Goal: Task Accomplishment & Management: Complete application form

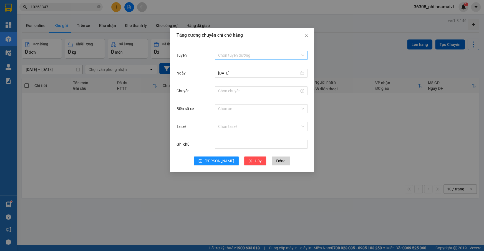
click at [259, 51] on input "Tuyến" at bounding box center [259, 55] width 82 height 8
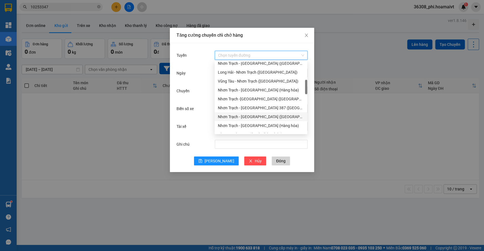
scroll to position [126, 0]
click at [244, 89] on div "Nhơn Trạch - [GEOGRAPHIC_DATA] ([GEOGRAPHIC_DATA])" at bounding box center [261, 91] width 86 height 6
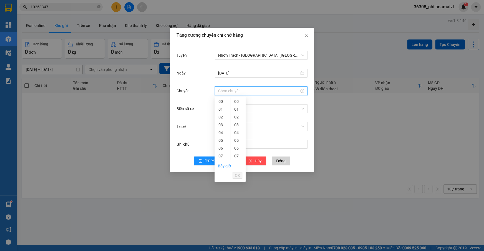
click at [233, 88] on input "Chuyến" at bounding box center [258, 91] width 81 height 6
click at [221, 151] on div "10" at bounding box center [222, 154] width 16 height 8
type input "10:00"
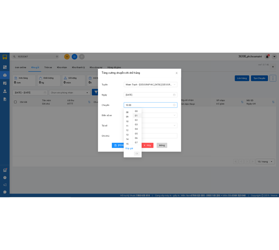
scroll to position [78, 0]
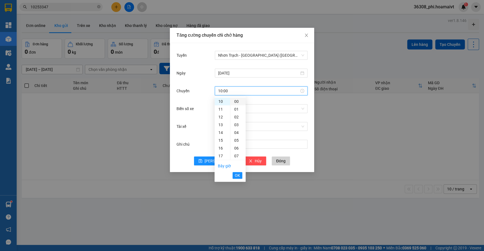
click at [236, 99] on div "00" at bounding box center [237, 101] width 15 height 8
click at [237, 177] on span "OK" at bounding box center [237, 175] width 5 height 6
click at [240, 103] on div "Chọn xe" at bounding box center [261, 108] width 93 height 11
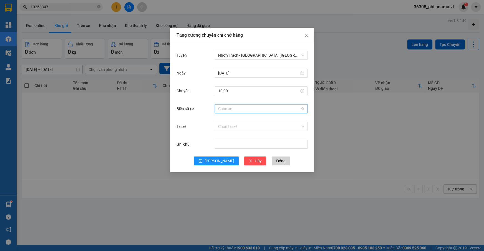
click at [238, 109] on input "Biển số xe" at bounding box center [259, 108] width 82 height 8
type input "003.31"
click at [220, 119] on div "72F-003.31" at bounding box center [261, 119] width 86 height 6
click at [208, 157] on button "[PERSON_NAME]" at bounding box center [216, 160] width 45 height 9
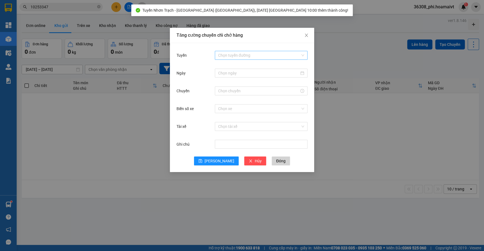
click at [249, 55] on input "Tuyến" at bounding box center [259, 55] width 82 height 8
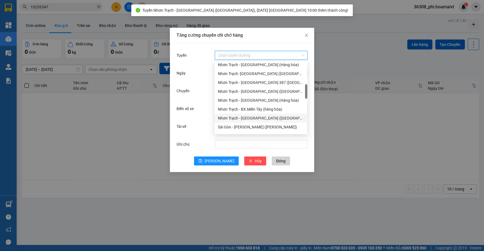
click at [252, 117] on div "Nhơn Trạch - [GEOGRAPHIC_DATA] ([GEOGRAPHIC_DATA])" at bounding box center [261, 118] width 86 height 6
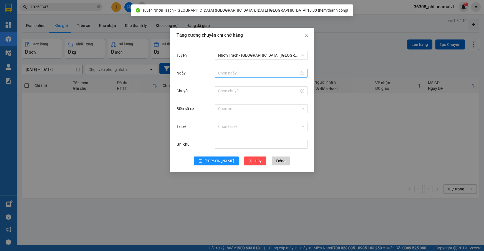
click at [225, 69] on div at bounding box center [261, 73] width 93 height 9
click at [225, 70] on input "Ngày" at bounding box center [258, 73] width 81 height 6
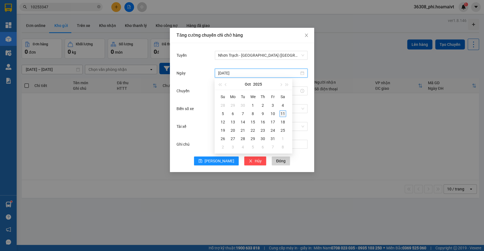
type input "[DATE]"
click at [282, 116] on div "11" at bounding box center [282, 113] width 7 height 7
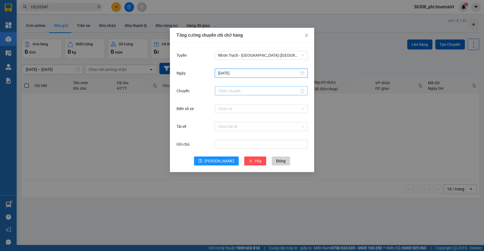
click at [223, 90] on input "Chuyến" at bounding box center [258, 91] width 81 height 6
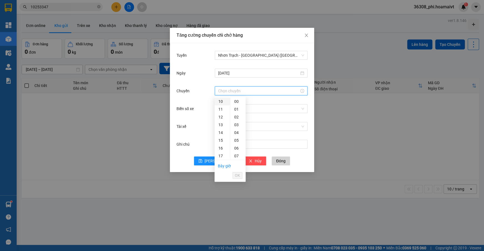
click at [221, 100] on div "10" at bounding box center [222, 101] width 16 height 8
type input "10:00"
click at [237, 99] on div "00" at bounding box center [237, 101] width 15 height 8
click at [238, 168] on ul "Bây giờ OK" at bounding box center [229, 170] width 31 height 21
click at [238, 172] on span "OK" at bounding box center [237, 175] width 5 height 6
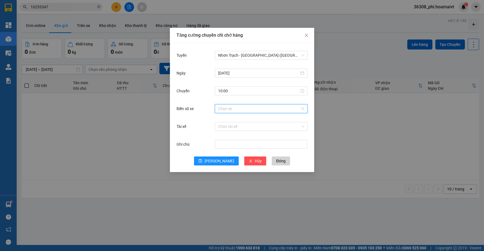
click at [232, 112] on input "Biển số xe" at bounding box center [259, 108] width 82 height 8
type input "033.06"
click at [233, 121] on div "72B-033.06" at bounding box center [261, 119] width 86 height 6
click at [202, 161] on icon "save" at bounding box center [200, 161] width 4 height 4
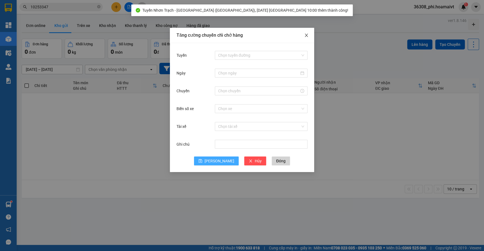
click at [306, 34] on icon "close" at bounding box center [306, 35] width 4 height 4
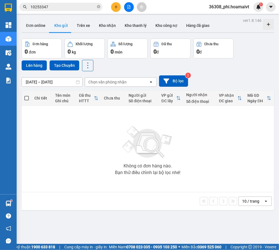
click at [115, 8] on icon "plus" at bounding box center [116, 7] width 4 height 4
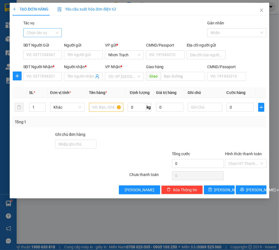
click at [39, 30] on input "Tác vụ" at bounding box center [41, 33] width 28 height 8
click at [37, 40] on div "Nhập hàng lên xe" at bounding box center [44, 43] width 43 height 9
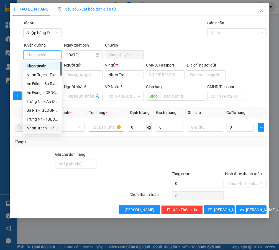
scroll to position [151, 0]
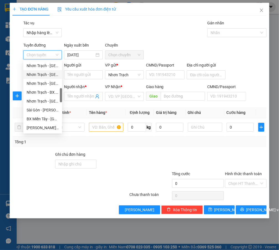
click at [47, 75] on div "Nhơn Trạch - [GEOGRAPHIC_DATA] ([GEOGRAPHIC_DATA])" at bounding box center [43, 75] width 32 height 6
type input "[DATE]"
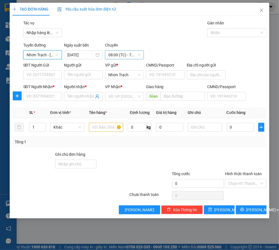
click at [120, 55] on span "08:00 (TC) - 72F-008.61" at bounding box center [124, 55] width 32 height 8
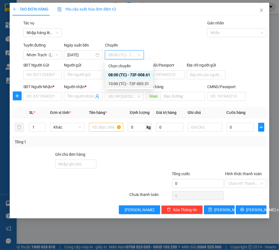
click at [129, 85] on div "10:00 (TC) - 72F-003.31" at bounding box center [129, 84] width 42 height 6
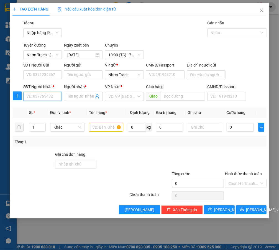
click at [50, 96] on input "SĐT Người Nhận *" at bounding box center [42, 96] width 39 height 9
type input "0373451111"
click at [72, 96] on input "Người nhận *" at bounding box center [80, 97] width 27 height 6
type input "KO TÊN"
type input "A"
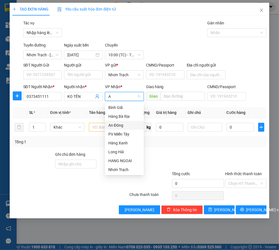
click at [111, 125] on div "An Đông" at bounding box center [124, 125] width 32 height 6
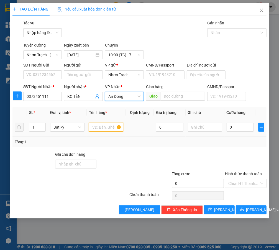
click at [103, 129] on input "text" at bounding box center [106, 127] width 34 height 9
type input "1 HỘP"
type input "4"
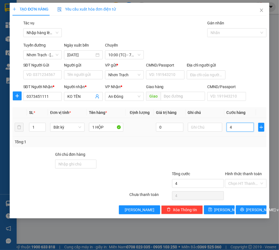
type input "40"
type input "400"
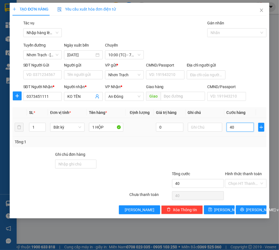
type input "400"
type input "4.000"
type input "40.000"
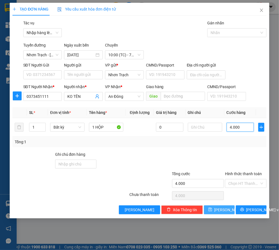
type input "40.000"
click at [213, 212] on span "save" at bounding box center [211, 210] width 4 height 4
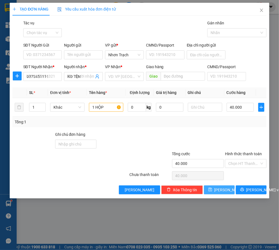
type input "0"
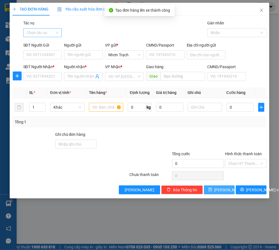
click at [46, 34] on input "Tác vụ" at bounding box center [41, 33] width 28 height 8
click at [44, 44] on div "Nhập hàng lên xe" at bounding box center [45, 44] width 37 height 6
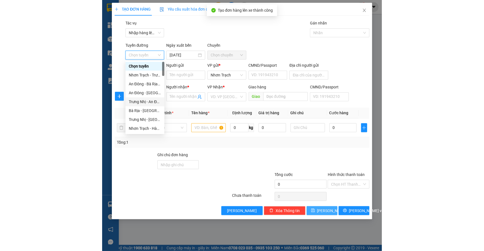
scroll to position [126, 0]
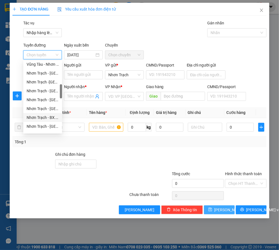
drag, startPoint x: 50, startPoint y: 107, endPoint x: 40, endPoint y: 124, distance: 19.6
click at [40, 123] on div "[GEOGRAPHIC_DATA] - [GEOGRAPHIC_DATA] ([GEOGRAPHIC_DATA]) [GEOGRAPHIC_DATA] - […" at bounding box center [42, 104] width 39 height 89
click at [40, 124] on div "Nhơn Trạch - [GEOGRAPHIC_DATA] ([GEOGRAPHIC_DATA])" at bounding box center [43, 126] width 32 height 6
type input "[DATE]"
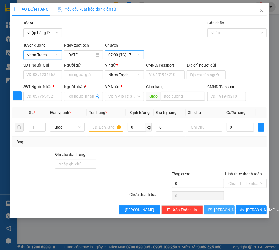
click at [118, 57] on span "07:00 (TC) - 72B-031.12" at bounding box center [124, 55] width 32 height 8
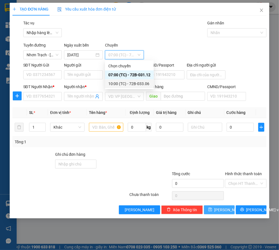
click at [130, 82] on div "10:00 (TC) - 72B-033.06" at bounding box center [129, 84] width 42 height 6
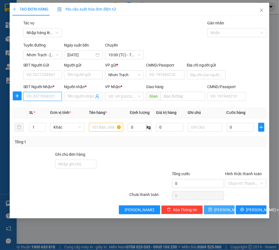
click at [41, 95] on input "SĐT Người Nhận *" at bounding box center [42, 96] width 39 height 9
type input "0908716529"
click at [52, 109] on div "0908716529 - thinh" at bounding box center [44, 108] width 34 height 6
type input "thinh"
type input "0908716529"
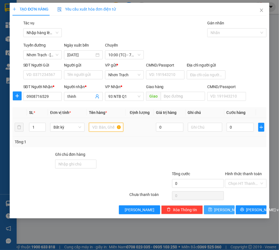
click at [104, 130] on input "text" at bounding box center [106, 127] width 34 height 9
type input "1 BAO"
click at [242, 124] on input "0" at bounding box center [240, 127] width 27 height 9
type input "5"
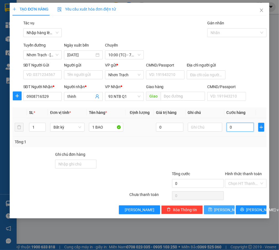
type input "5"
type input "50"
type input "500"
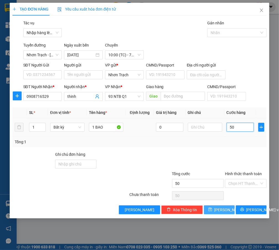
type input "500"
type input "5.000"
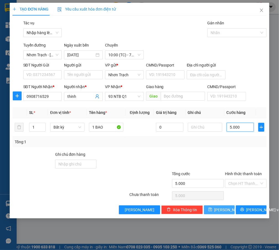
type input "50.000"
click at [222, 211] on span "[PERSON_NAME]" at bounding box center [230, 210] width 30 height 6
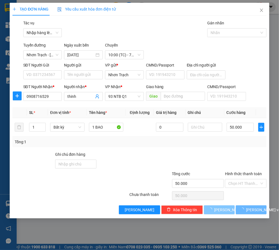
type input "0"
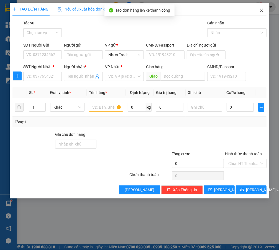
click at [258, 12] on span "Close" at bounding box center [262, 11] width 16 height 16
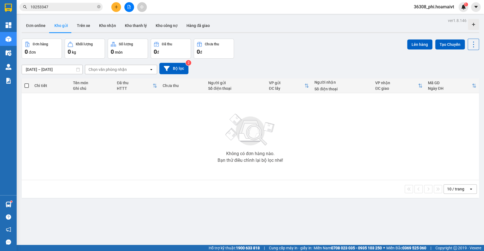
drag, startPoint x: 58, startPoint y: 6, endPoint x: -1, endPoint y: -7, distance: 60.0
click at [0, 0] on html "Kết quả tìm kiếm ( 1 ) Bộ lọc Ngày tạo đơn gần nhất Mã ĐH Trạng thái Món hàng T…" at bounding box center [242, 125] width 484 height 251
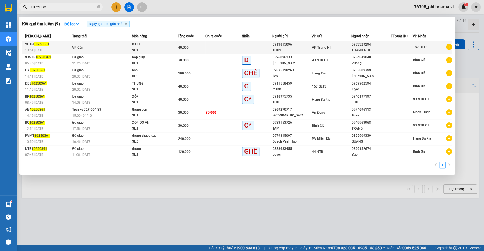
type input "10250361"
click at [63, 49] on div "13:51 [DATE]" at bounding box center [48, 50] width 46 height 6
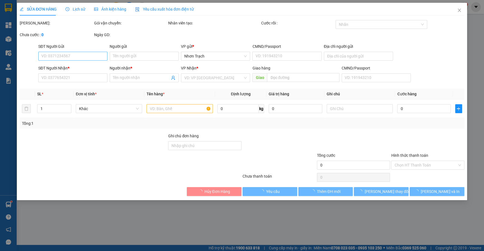
type input "0913815096"
type input "THÙY"
type input "0933329294"
type input "THANH NHI"
type input "40.000"
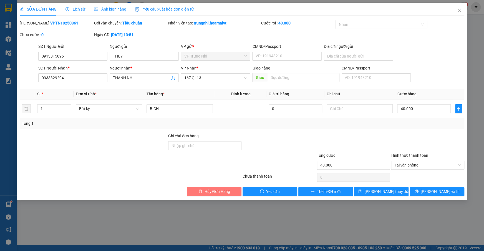
click at [208, 190] on span "Hủy Đơn Hàng" at bounding box center [218, 191] width 26 height 6
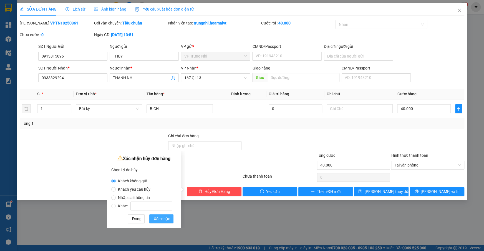
click at [164, 216] on span "Xác nhận" at bounding box center [162, 218] width 17 height 6
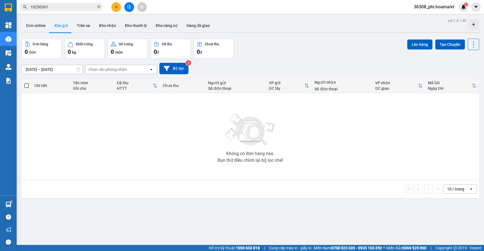
click at [449, 60] on div "[DATE] – [DATE] Press the down arrow key to interact with the calendar and sele…" at bounding box center [250, 69] width 457 height 20
click at [54, 5] on input "10250361" at bounding box center [63, 7] width 65 height 6
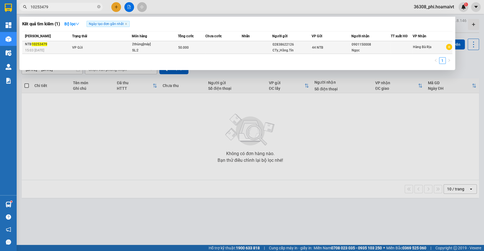
type input "10253479"
click at [76, 49] on span "VP Gửi" at bounding box center [77, 48] width 11 height 4
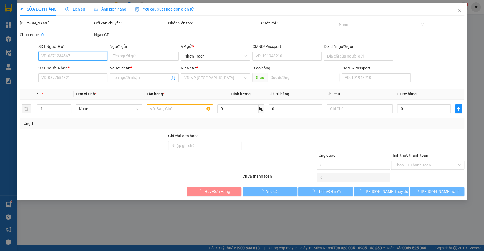
type input "02838622126"
type input "CTy_Hằng.Tín"
type input "285/17_CMT8_Q10"
type input "0901150008"
type input "Ngọc"
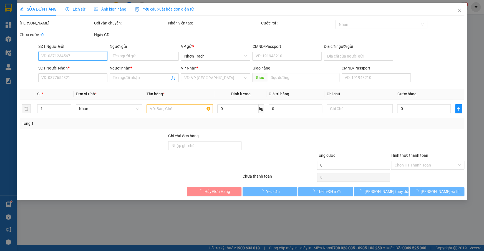
type input "50.000"
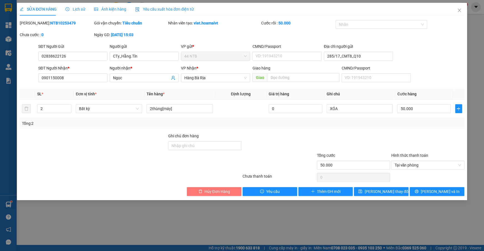
click at [208, 189] on span "Hủy Đơn Hàng" at bounding box center [218, 191] width 26 height 6
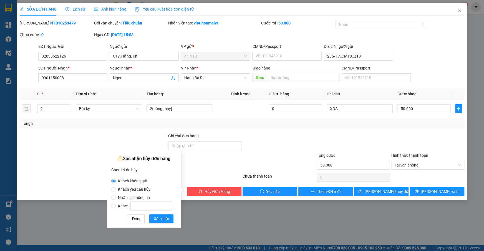
click at [158, 226] on div "Xác nhận hủy đơn hàng Chọn Lý do hủy Khách không gửi Khách yêu cầu hủy Nhập sai…" at bounding box center [144, 189] width 74 height 77
click at [158, 225] on div "Xác nhận hủy đơn hàng Chọn Lý do hủy Khách không gửi Khách yêu cầu hủy Nhập sai…" at bounding box center [144, 189] width 74 height 77
click at [159, 221] on button "Xác nhận" at bounding box center [161, 218] width 24 height 9
